Goal: Task Accomplishment & Management: Use online tool/utility

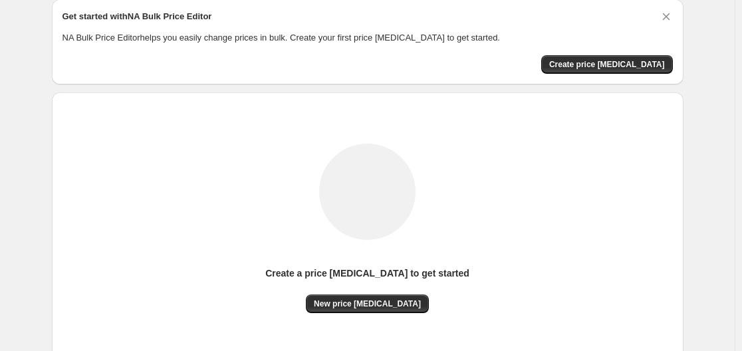
scroll to position [147, 0]
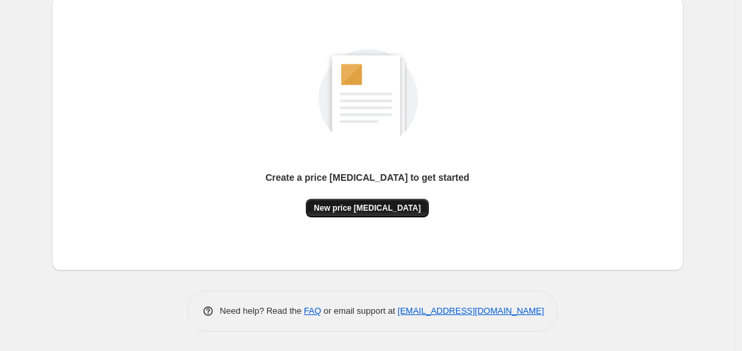
click at [380, 199] on button "New price [MEDICAL_DATA]" at bounding box center [367, 208] width 123 height 19
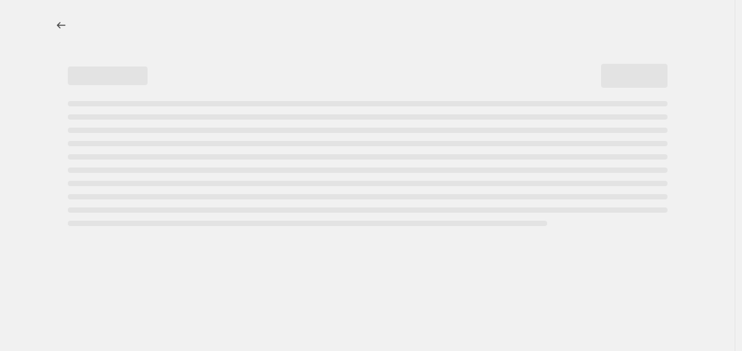
select select "percentage"
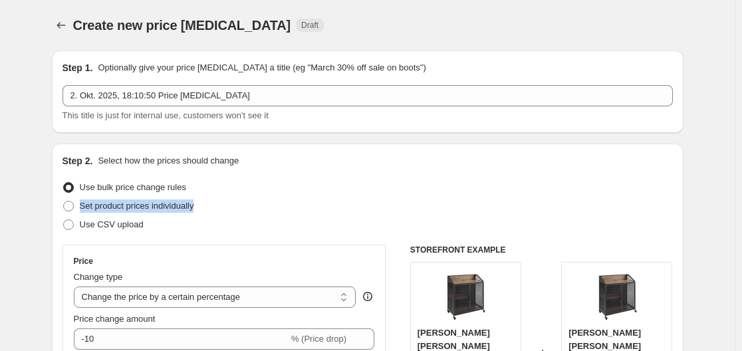
drag, startPoint x: 415, startPoint y: 191, endPoint x: 405, endPoint y: 197, distance: 12.0
click at [405, 197] on ul "Use bulk price change rules Set product prices individually Use CSV upload" at bounding box center [367, 206] width 610 height 56
click at [409, 212] on div "Set product prices individually" at bounding box center [367, 206] width 610 height 19
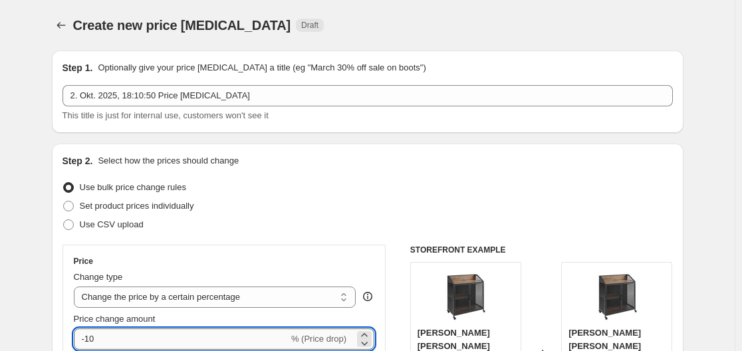
click at [215, 338] on input "-10" at bounding box center [181, 338] width 215 height 21
type input "-1"
type input "-35"
click at [671, 31] on div "Create new price [MEDICAL_DATA] Draft" at bounding box center [367, 25] width 631 height 19
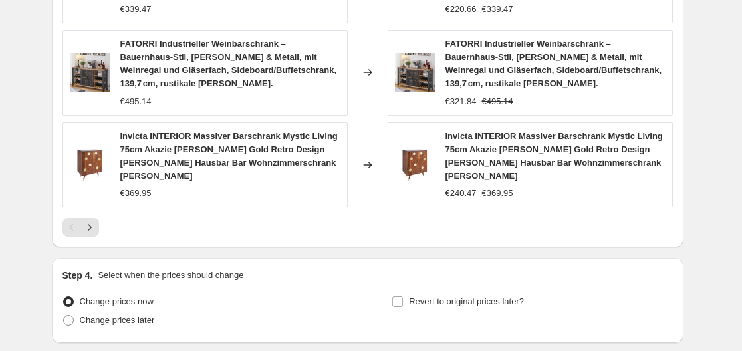
scroll to position [1066, 0]
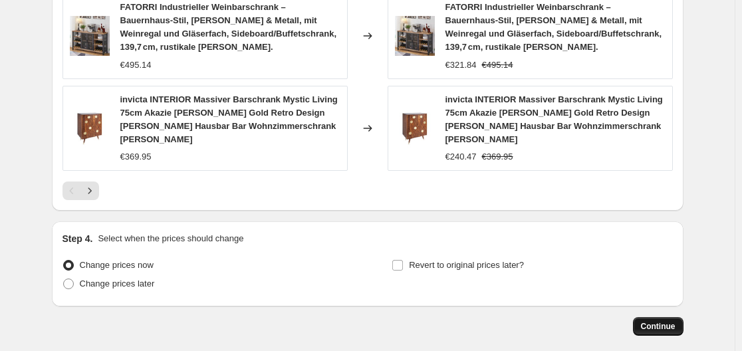
click at [652, 321] on span "Continue" at bounding box center [658, 326] width 35 height 11
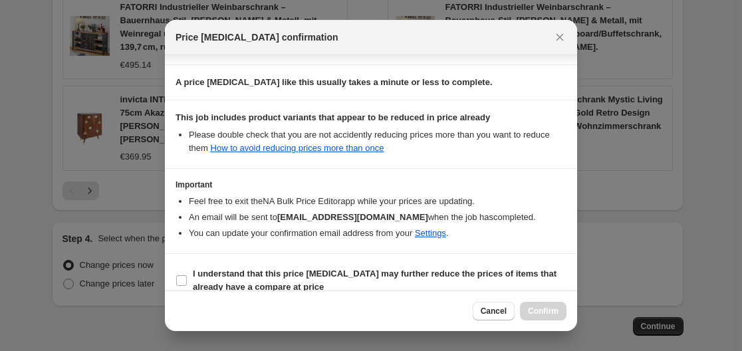
scroll to position [209, 0]
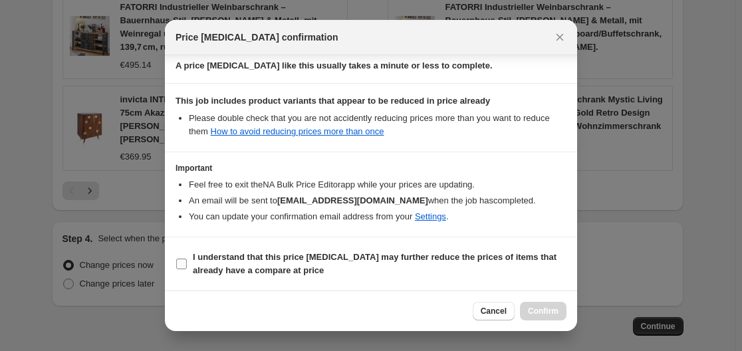
click at [223, 253] on b "I understand that this price [MEDICAL_DATA] may further reduce the prices of it…" at bounding box center [375, 263] width 364 height 23
click at [187, 259] on input "I understand that this price [MEDICAL_DATA] may further reduce the prices of it…" at bounding box center [181, 264] width 11 height 11
checkbox input "true"
click at [544, 312] on span "Confirm" at bounding box center [543, 311] width 31 height 11
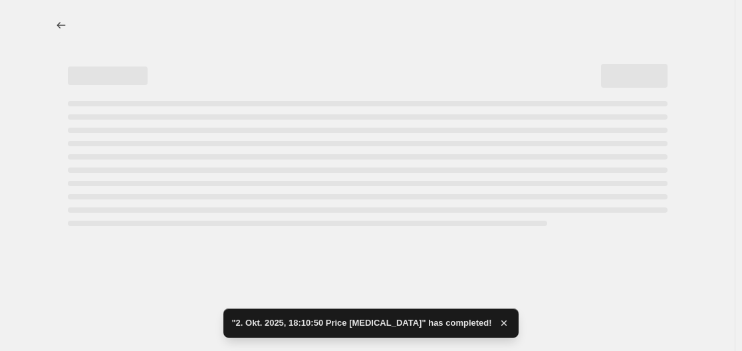
select select "percentage"
